Goal: Task Accomplishment & Management: Complete application form

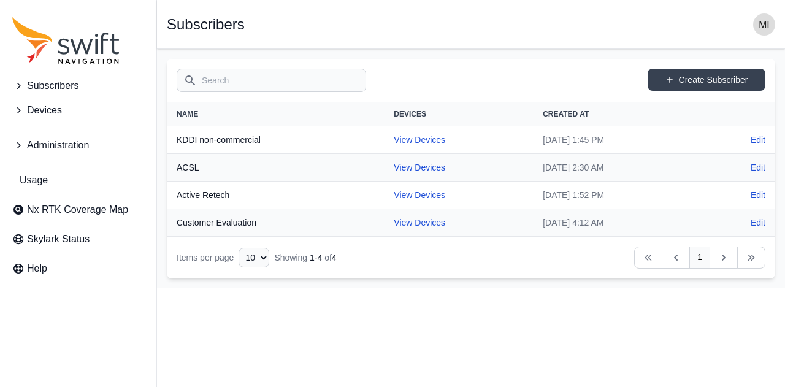
click at [395, 142] on link "View Devices" at bounding box center [419, 140] width 51 height 10
select select "81da0e77-e0fb-4414-8bd2-3d26afd5e29c"
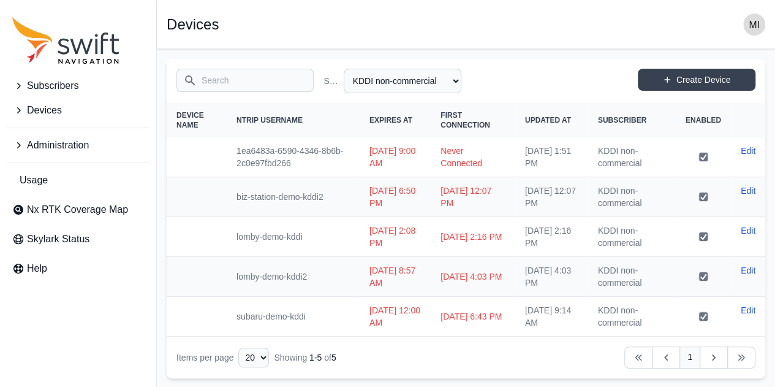
scroll to position [1, 0]
click at [689, 75] on link "Create Device" at bounding box center [697, 79] width 118 height 22
select select "81da0e77-e0fb-4414-8bd2-3d26afd5e29c"
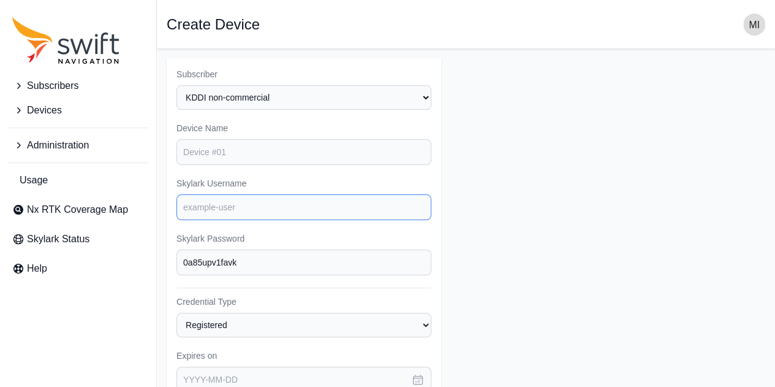
click at [221, 207] on input "Skylark Username" at bounding box center [304, 207] width 255 height 26
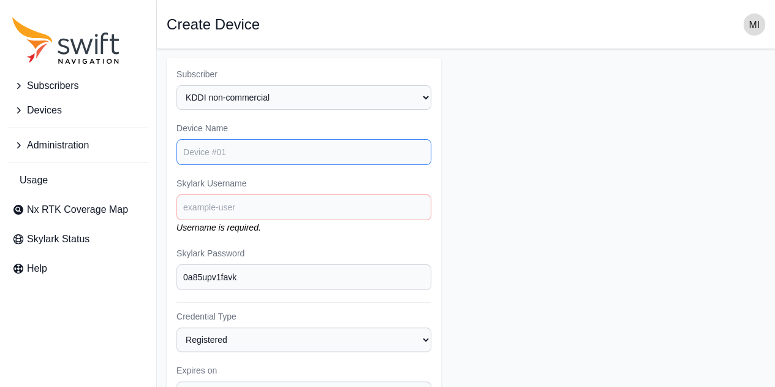
click at [250, 160] on input "Device Name" at bounding box center [304, 152] width 255 height 26
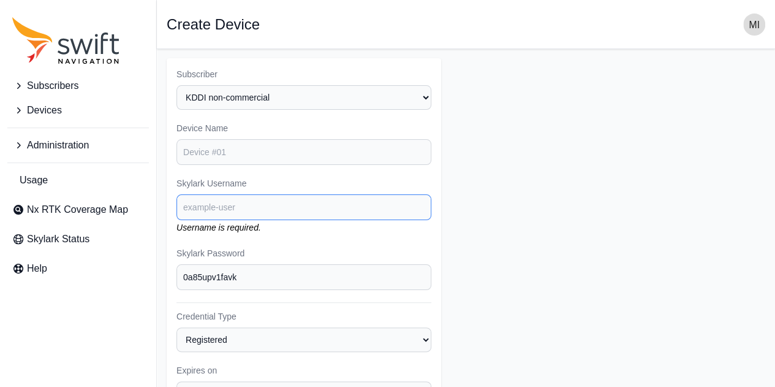
click at [215, 213] on input "Skylark Username" at bounding box center [304, 207] width 255 height 26
type input "す"
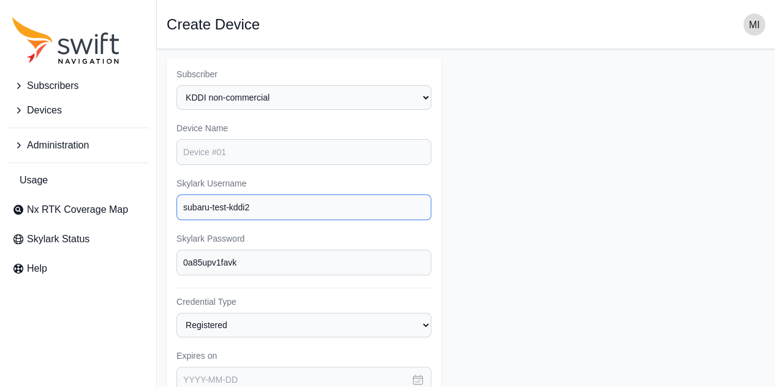
type input "subaru-test-kddi2"
click at [458, 238] on form "Subscriber Select a Subscriber ACSL Active Retech Customer Evaluation KDDI non-…" at bounding box center [466, 367] width 599 height 619
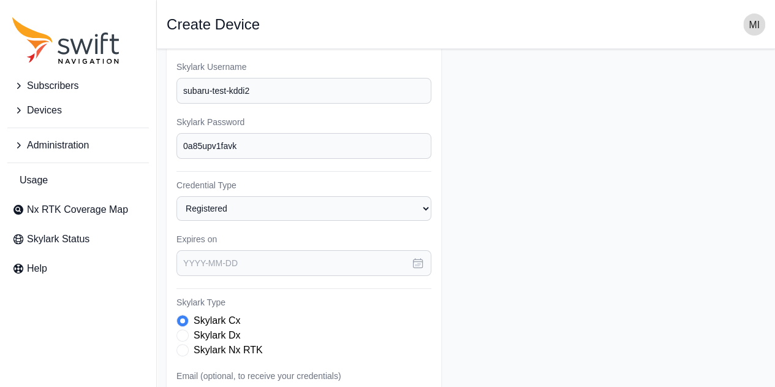
scroll to position [120, 0]
click at [424, 257] on button "button" at bounding box center [418, 261] width 27 height 26
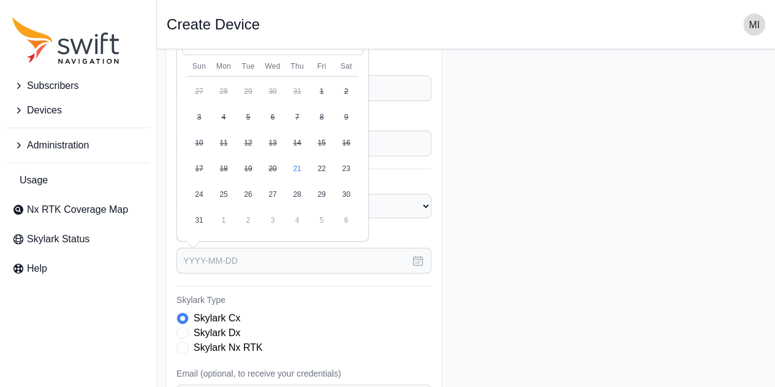
click at [277, 224] on button "3" at bounding box center [273, 220] width 25 height 25
type input "[DATE]"
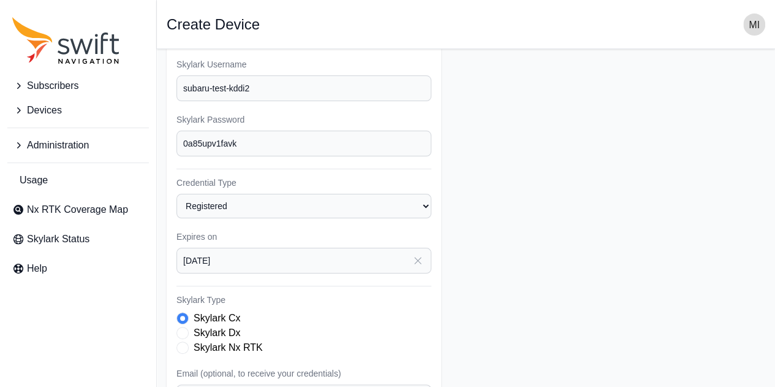
click at [492, 257] on form "Subscriber Select a Subscriber ACSL Active Retech Customer Evaluation KDDI non-…" at bounding box center [466, 248] width 599 height 619
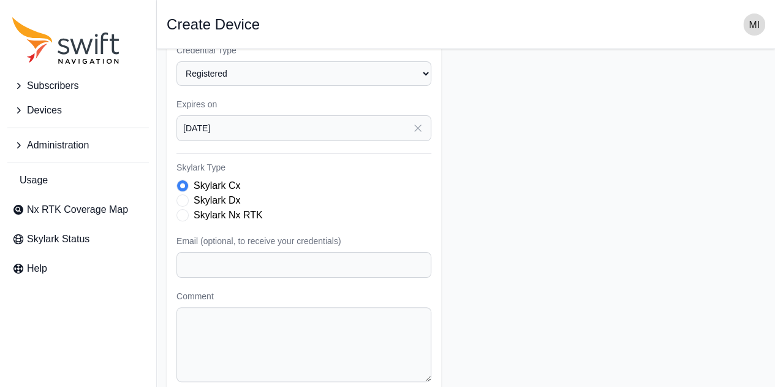
scroll to position [253, 0]
click at [469, 251] on form "Subscriber Select a Subscriber ACSL Active Retech Customer Evaluation KDDI non-…" at bounding box center [466, 115] width 599 height 619
click at [395, 265] on input "Email (optional, to receive your credentials)" at bounding box center [304, 264] width 255 height 26
type input "[EMAIL_ADDRESS][DOMAIN_NAME]"
click at [509, 268] on form "Subscriber Select a Subscriber ACSL Active Retech Customer Evaluation KDDI non-…" at bounding box center [466, 115] width 599 height 619
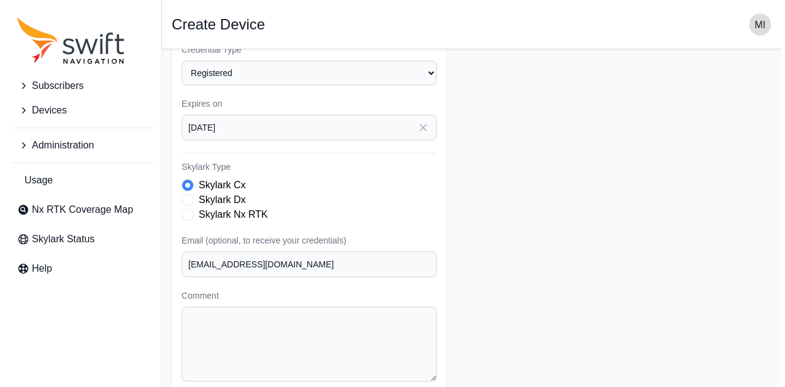
scroll to position [301, 0]
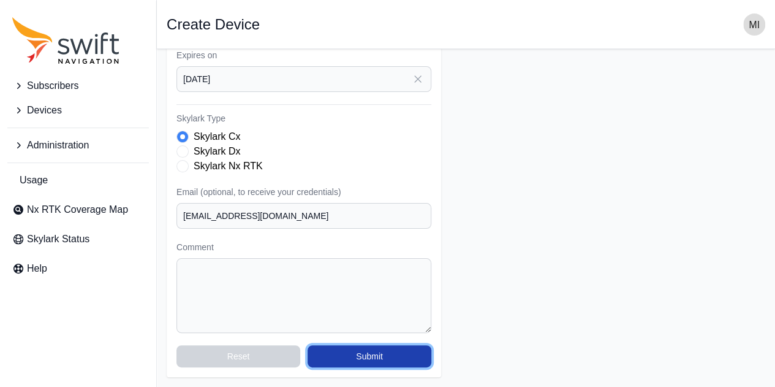
click at [407, 360] on button "Submit" at bounding box center [370, 356] width 124 height 22
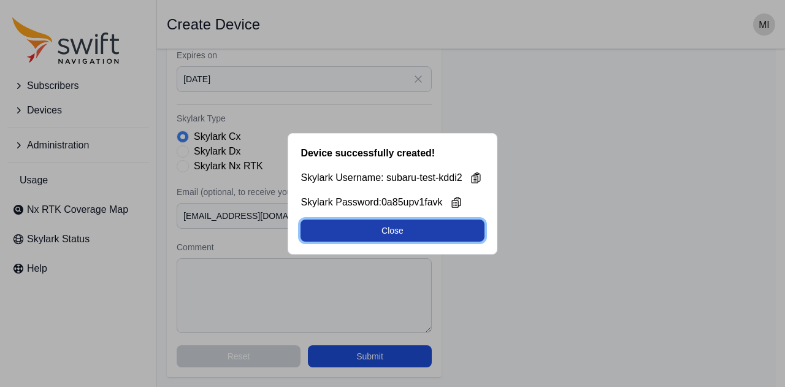
click at [449, 233] on button "Close" at bounding box center [391, 230] width 183 height 22
select select "81da0e77-e0fb-4414-8bd2-3d26afd5e29c"
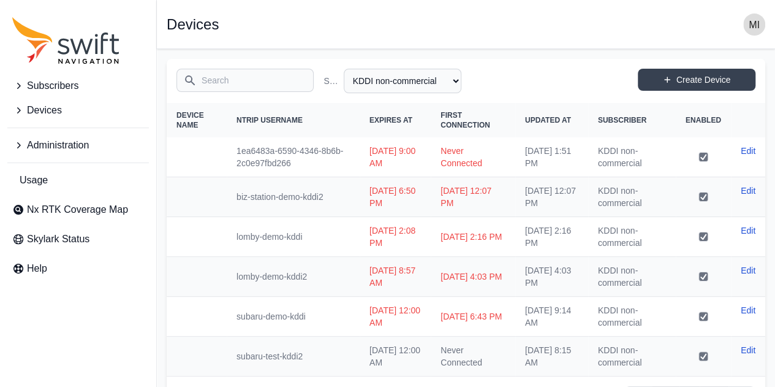
scroll to position [40, 0]
